Goal: Find specific page/section: Find specific page/section

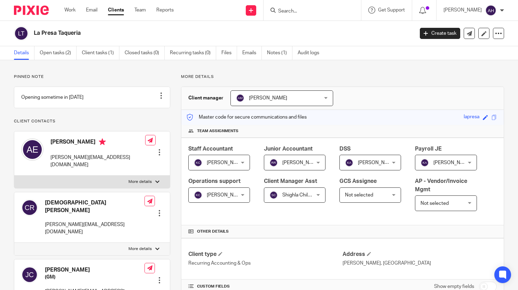
scroll to position [104, 0]
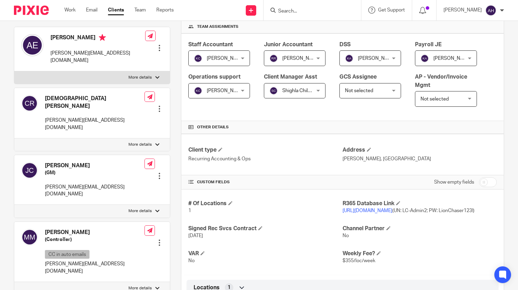
click at [307, 13] on input "Search" at bounding box center [308, 11] width 63 height 6
type input "t"
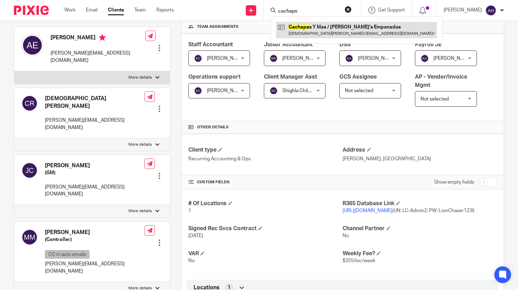
type input "cachaps"
click at [320, 33] on link at bounding box center [356, 30] width 161 height 16
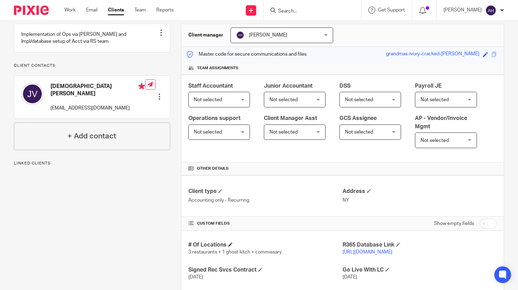
scroll to position [174, 0]
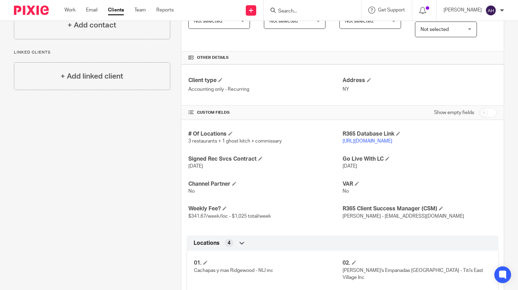
click at [362, 139] on link "https://titis.restaurant365.com/" at bounding box center [367, 141] width 50 height 5
